Goal: Transaction & Acquisition: Obtain resource

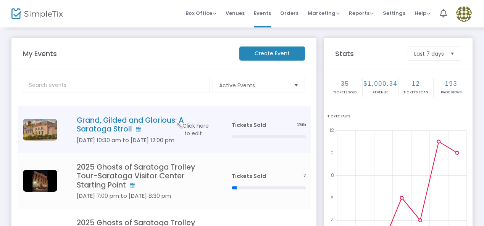
click at [225, 128] on td "Grand, Gilded and Glorious: A Saratoga Stroll Jun 06 10:30 am to Oct 18 12:00 p…" at bounding box center [142, 129] width 168 height 47
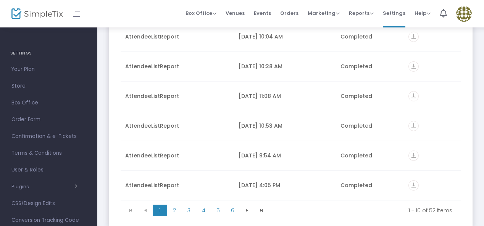
scroll to position [19, 0]
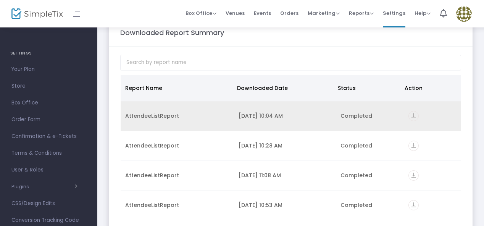
click at [259, 113] on div "[DATE] 10:04 AM" at bounding box center [284, 116] width 93 height 8
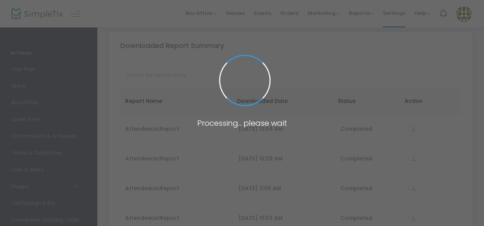
scroll to position [19, 0]
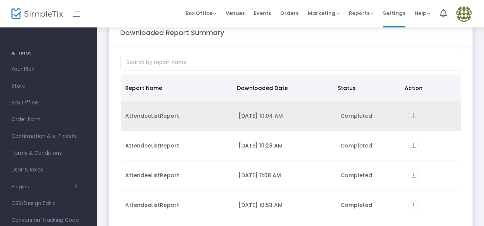
click at [355, 113] on div "Completed" at bounding box center [369, 116] width 59 height 8
click at [411, 115] on icon "vertical_align_bottom" at bounding box center [413, 116] width 10 height 10
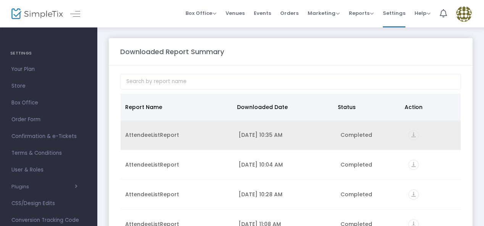
click at [409, 134] on icon "vertical_align_bottom" at bounding box center [413, 135] width 10 height 10
